Goal: Task Accomplishment & Management: Complete application form

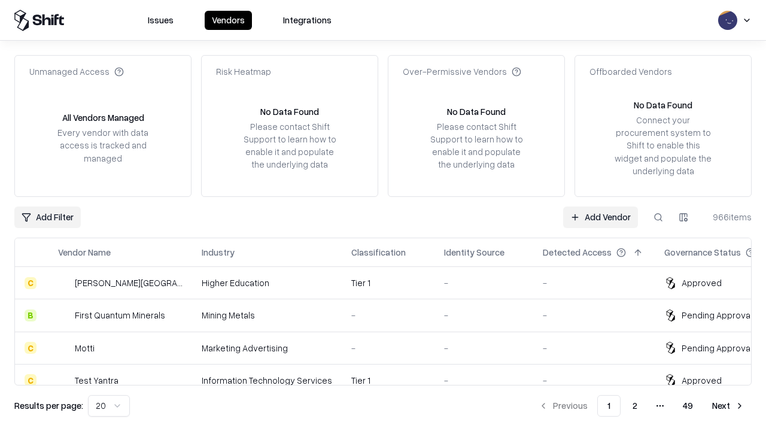
click at [601, 217] on link "Add Vendor" at bounding box center [600, 218] width 75 height 22
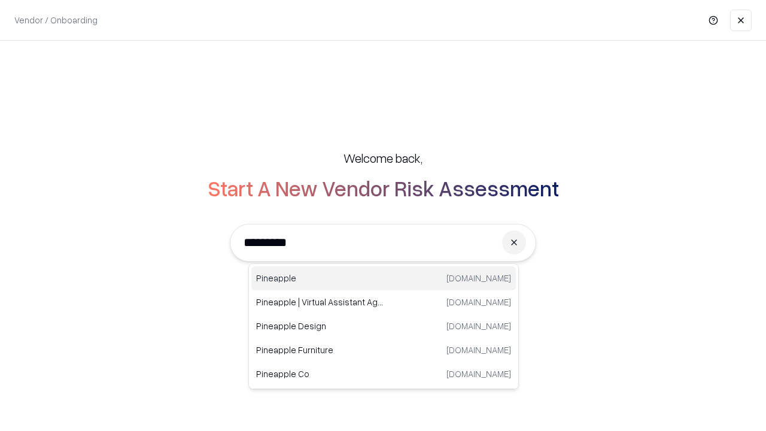
click at [384, 278] on div "Pineapple [DOMAIN_NAME]" at bounding box center [383, 278] width 265 height 24
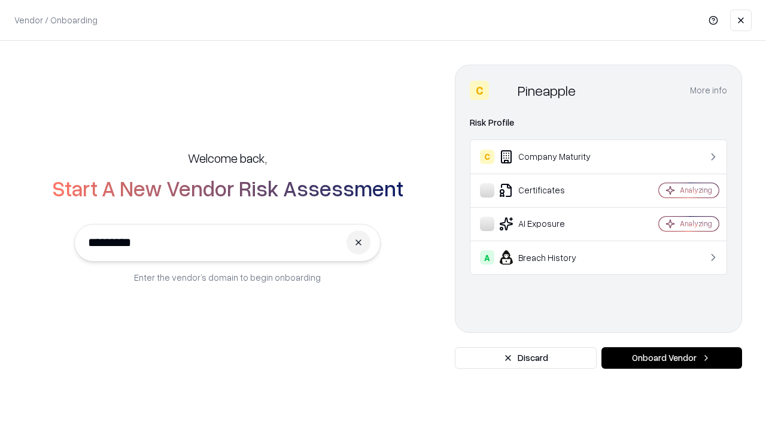
type input "*********"
click at [672, 358] on button "Onboard Vendor" at bounding box center [672, 358] width 141 height 22
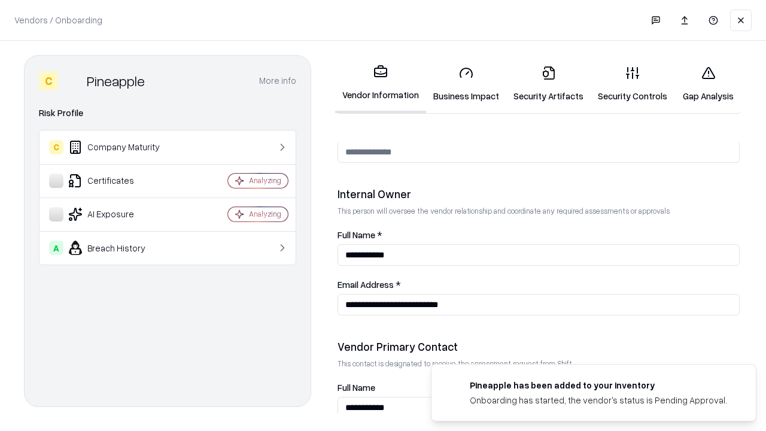
scroll to position [620, 0]
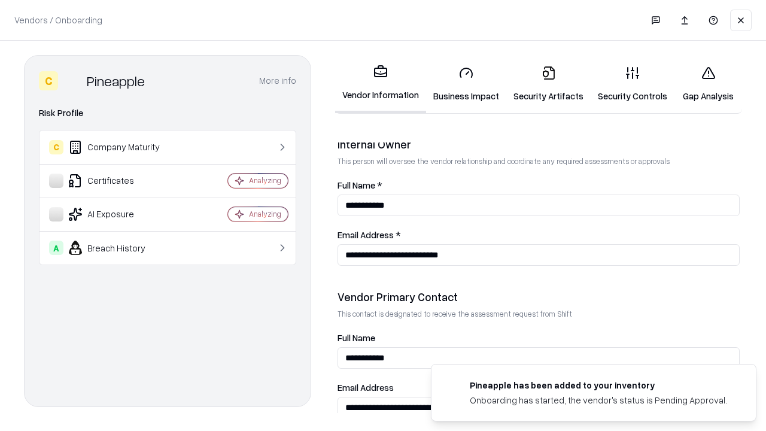
click at [466, 84] on link "Business Impact" at bounding box center [466, 84] width 80 height 56
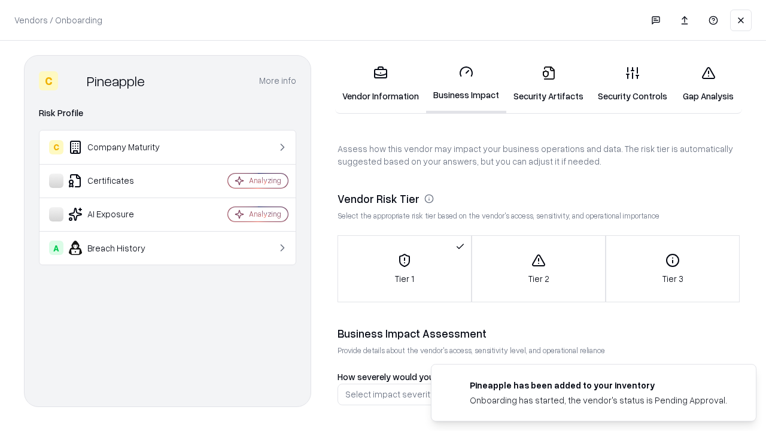
click at [548, 84] on link "Security Artifacts" at bounding box center [549, 84] width 84 height 56
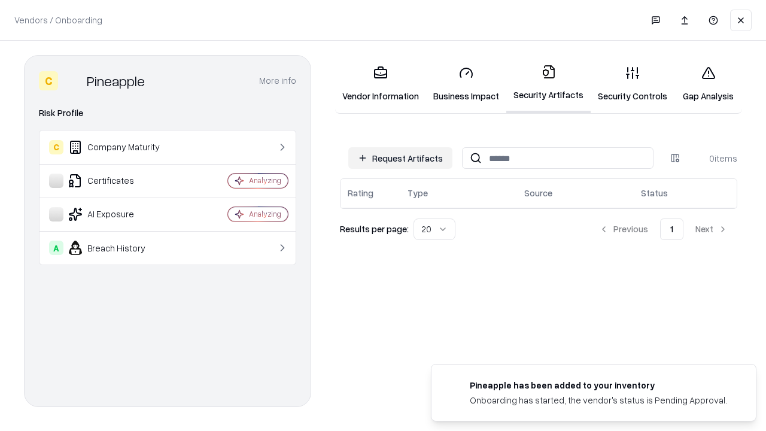
click at [401, 158] on button "Request Artifacts" at bounding box center [400, 158] width 104 height 22
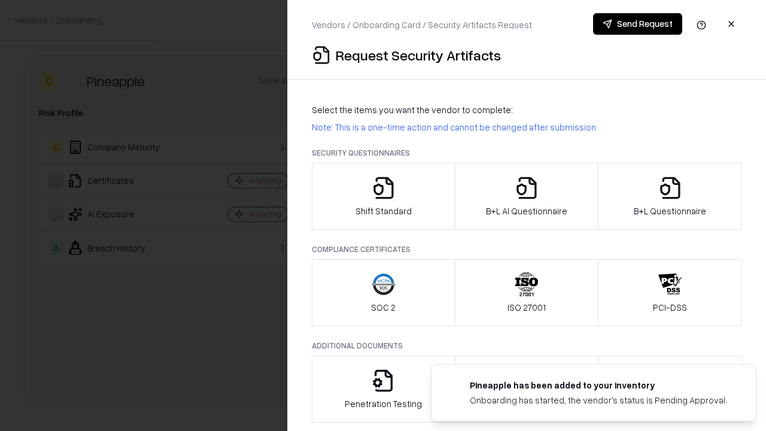
click at [383, 196] on icon "button" at bounding box center [384, 188] width 24 height 24
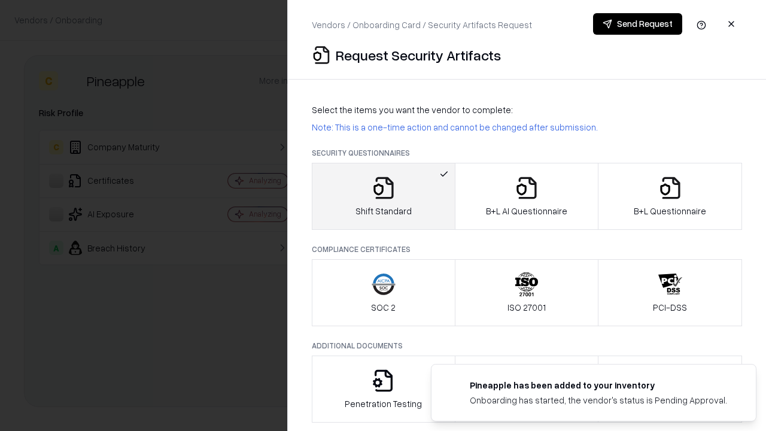
click at [638, 24] on button "Send Request" at bounding box center [637, 24] width 89 height 22
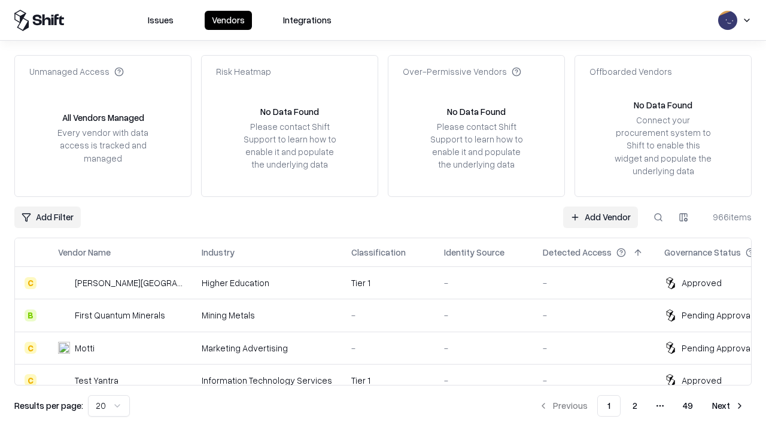
click at [659, 217] on button at bounding box center [659, 218] width 22 height 22
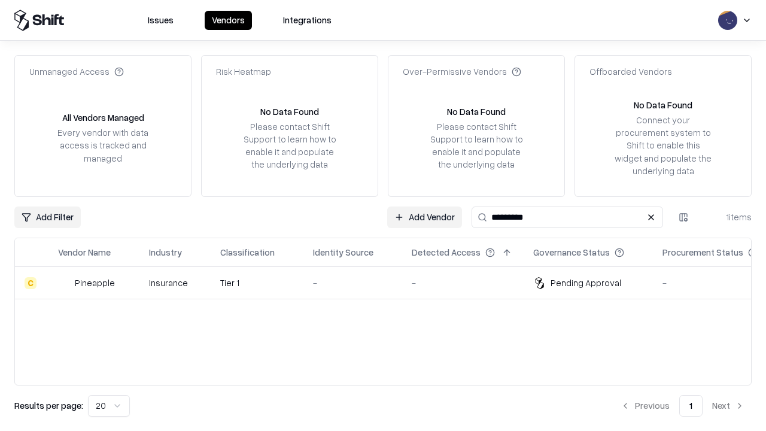
type input "*********"
click at [390, 283] on div "-" at bounding box center [353, 283] width 80 height 13
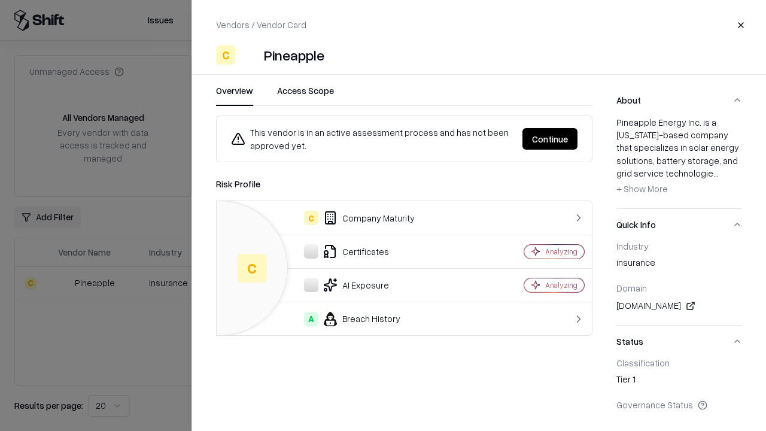
click at [550, 139] on button "Continue" at bounding box center [550, 139] width 55 height 22
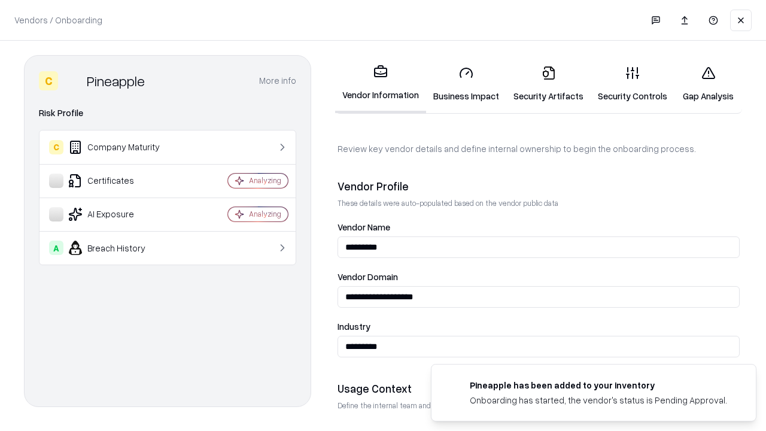
click at [548, 84] on link "Security Artifacts" at bounding box center [549, 84] width 84 height 56
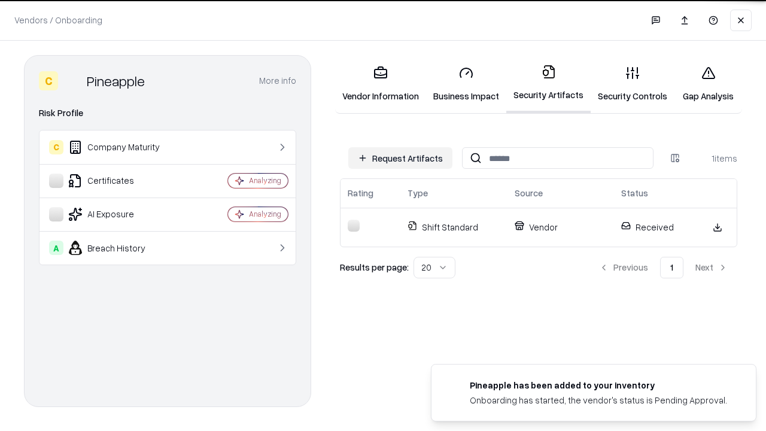
click at [633, 84] on link "Security Controls" at bounding box center [633, 84] width 84 height 56
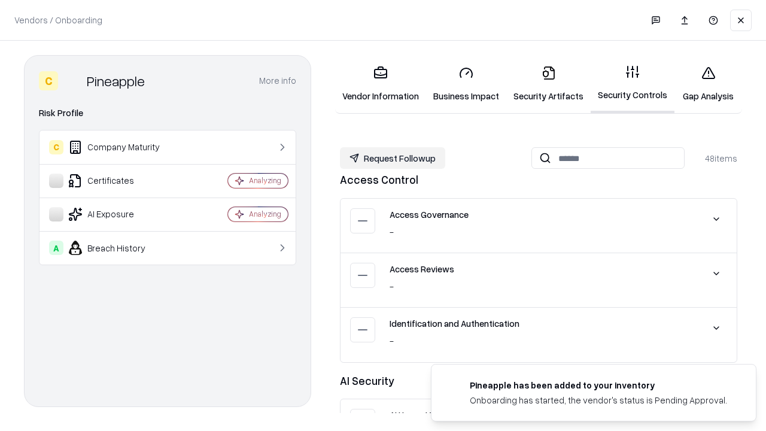
click at [393, 158] on button "Request Followup" at bounding box center [392, 158] width 105 height 22
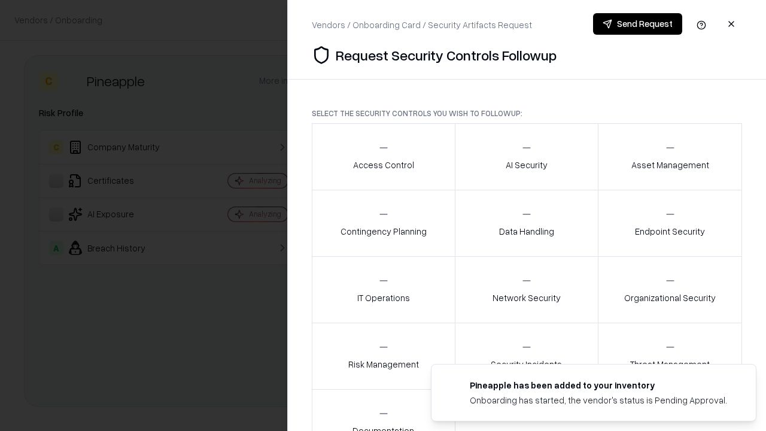
click at [383, 157] on div "Access Control" at bounding box center [383, 156] width 61 height 29
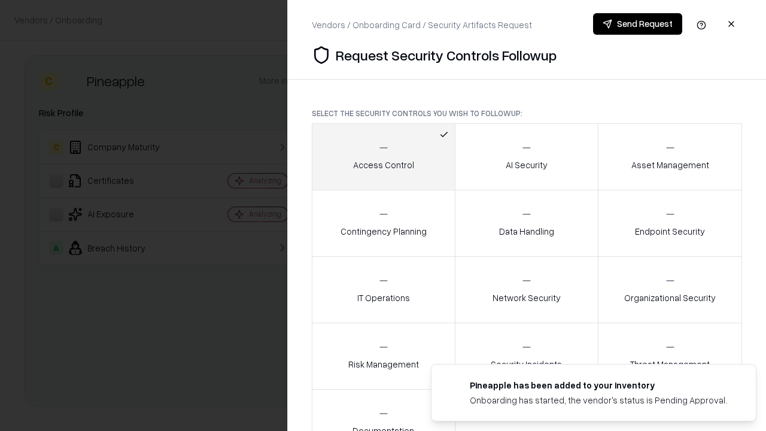
click at [638, 24] on button "Send Request" at bounding box center [637, 24] width 89 height 22
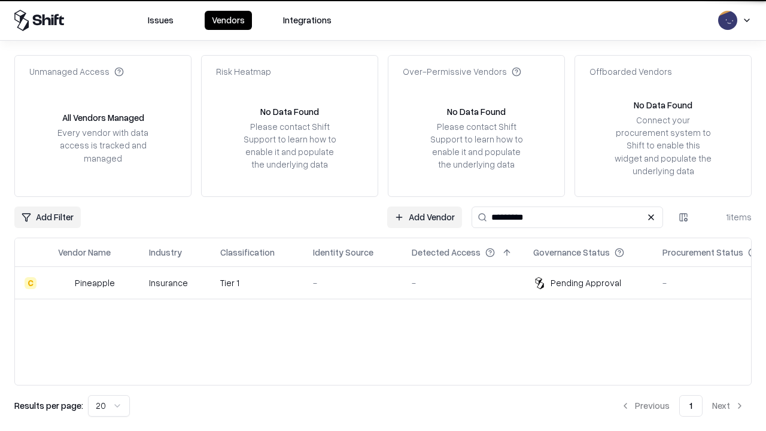
type input "*********"
click at [390, 283] on div "-" at bounding box center [353, 283] width 80 height 13
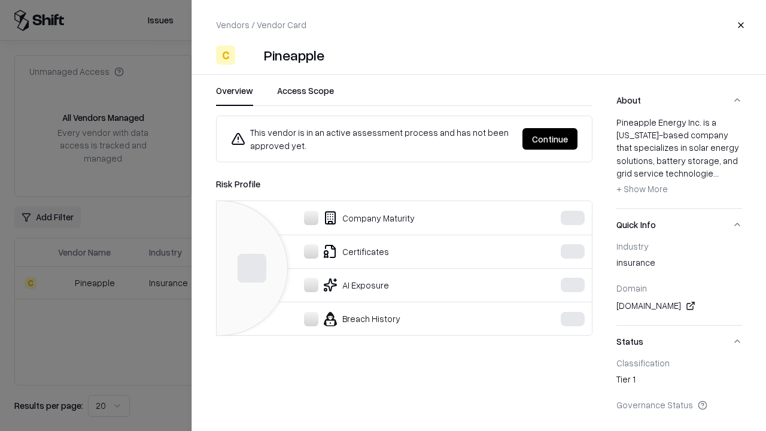
click at [550, 139] on button "Continue" at bounding box center [550, 139] width 55 height 22
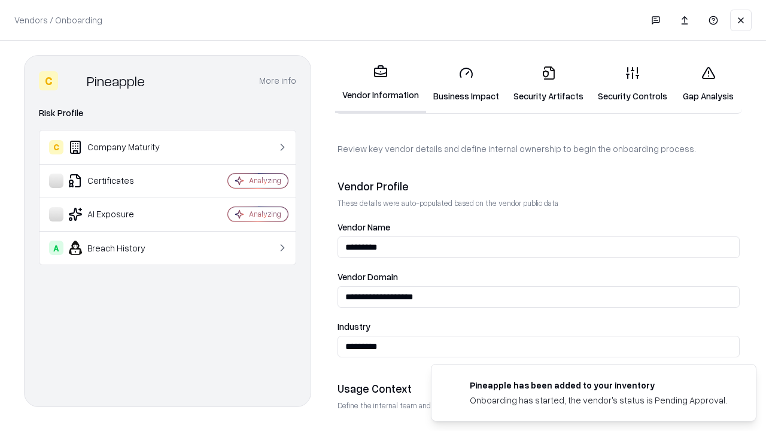
click at [708, 84] on link "Gap Analysis" at bounding box center [709, 84] width 68 height 56
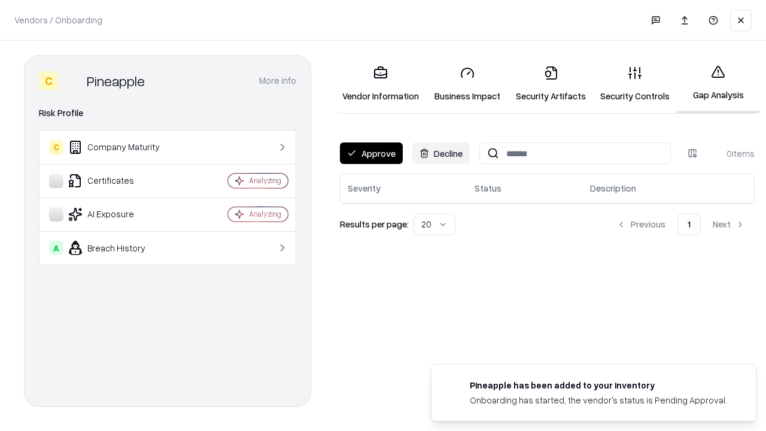
click at [371, 153] on button "Approve" at bounding box center [371, 154] width 63 height 22
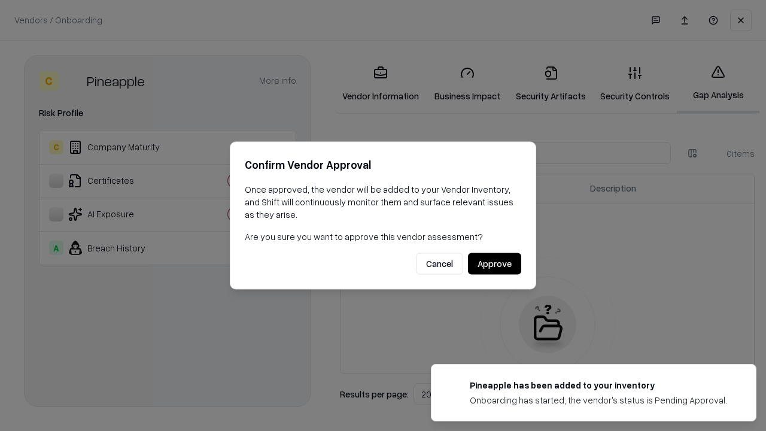
click at [495, 263] on button "Approve" at bounding box center [494, 264] width 53 height 22
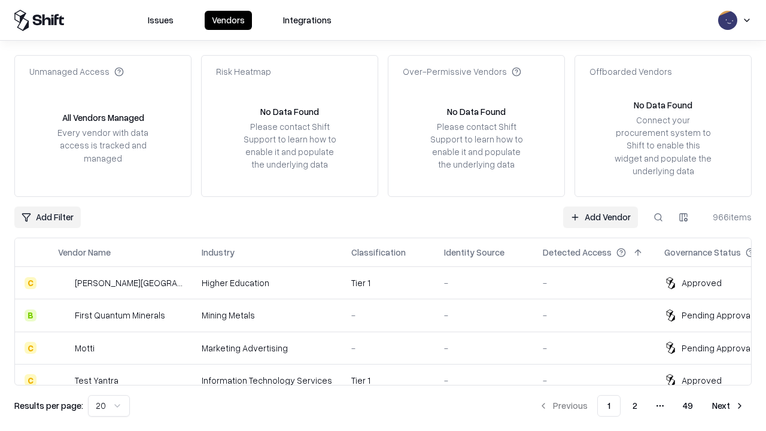
type input "*********"
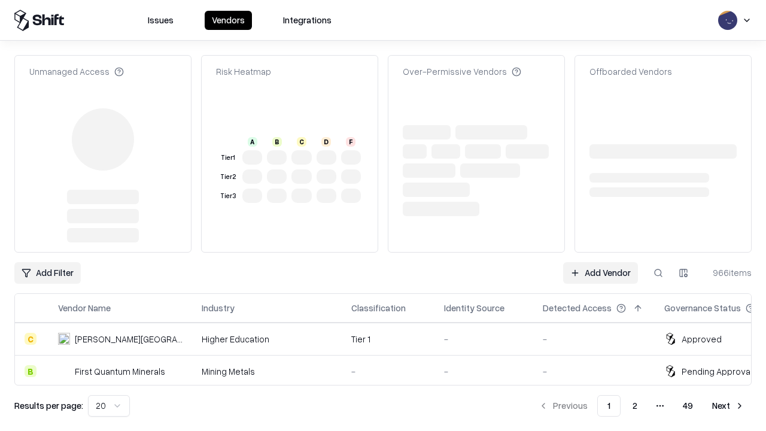
click at [601, 262] on link "Add Vendor" at bounding box center [600, 273] width 75 height 22
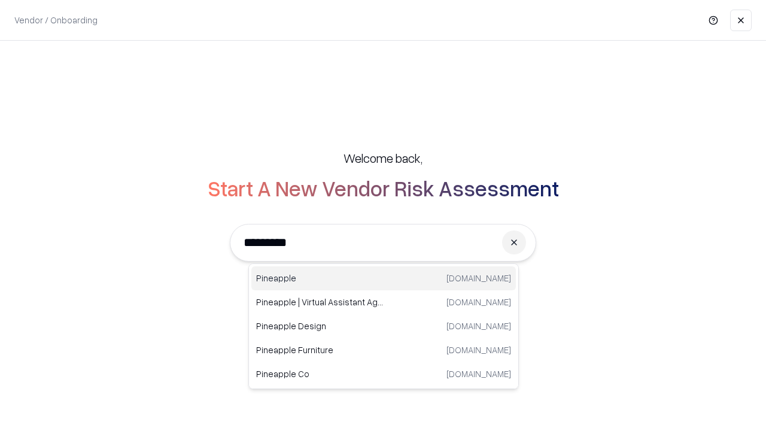
click at [384, 278] on div "Pineapple [DOMAIN_NAME]" at bounding box center [383, 278] width 265 height 24
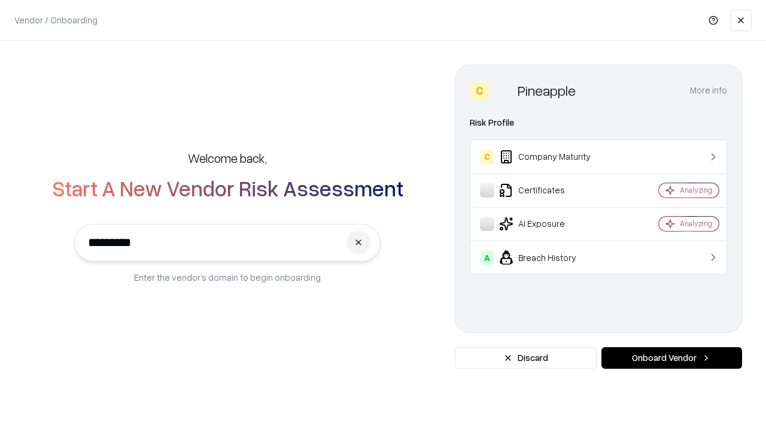
type input "*********"
click at [672, 358] on button "Onboard Vendor" at bounding box center [672, 358] width 141 height 22
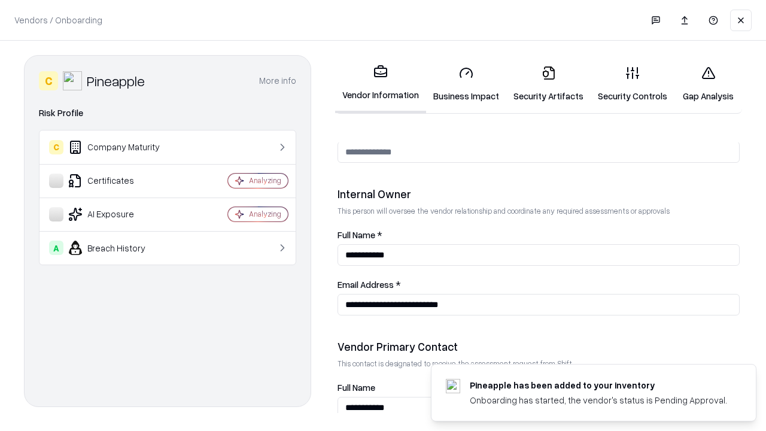
scroll to position [620, 0]
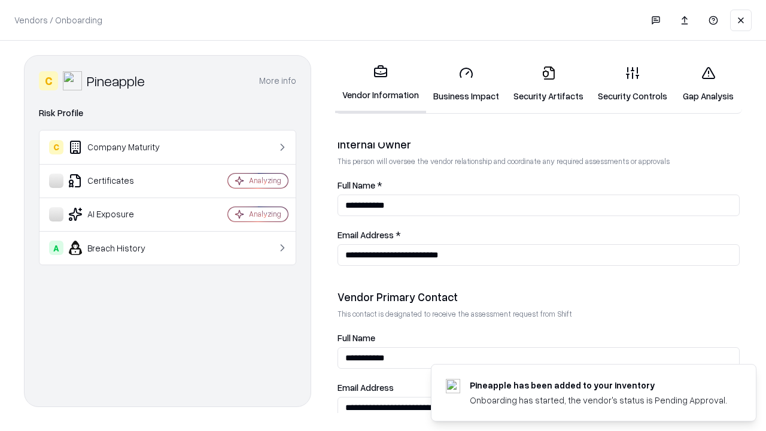
click at [708, 84] on link "Gap Analysis" at bounding box center [709, 84] width 68 height 56
